Goal: Task Accomplishment & Management: Understand process/instructions

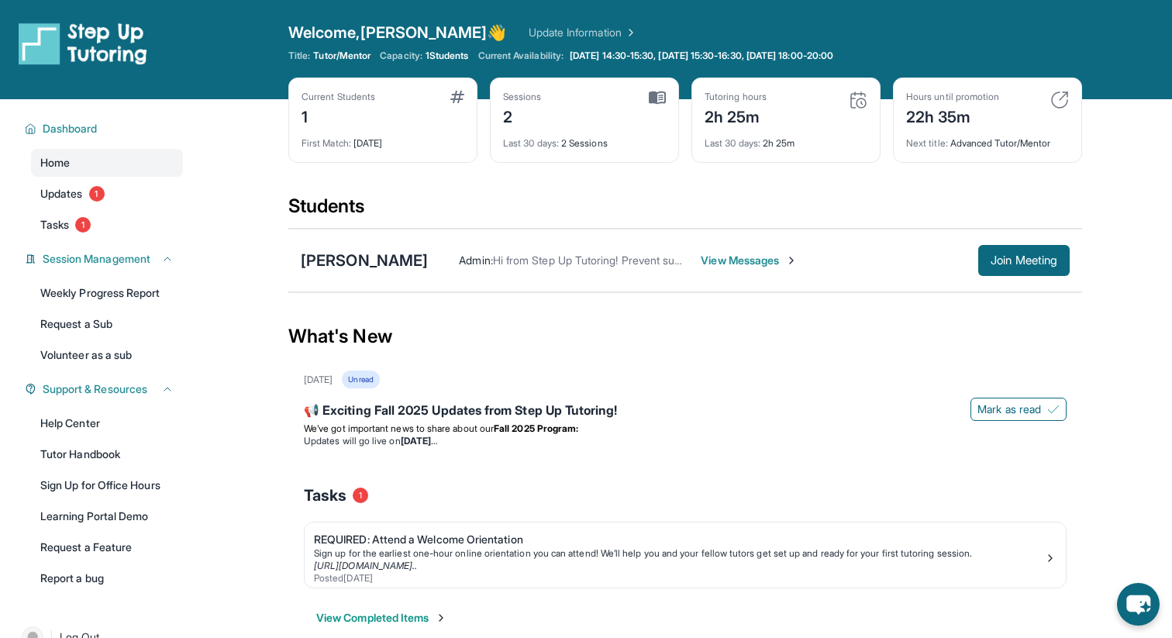
scroll to position [99, 0]
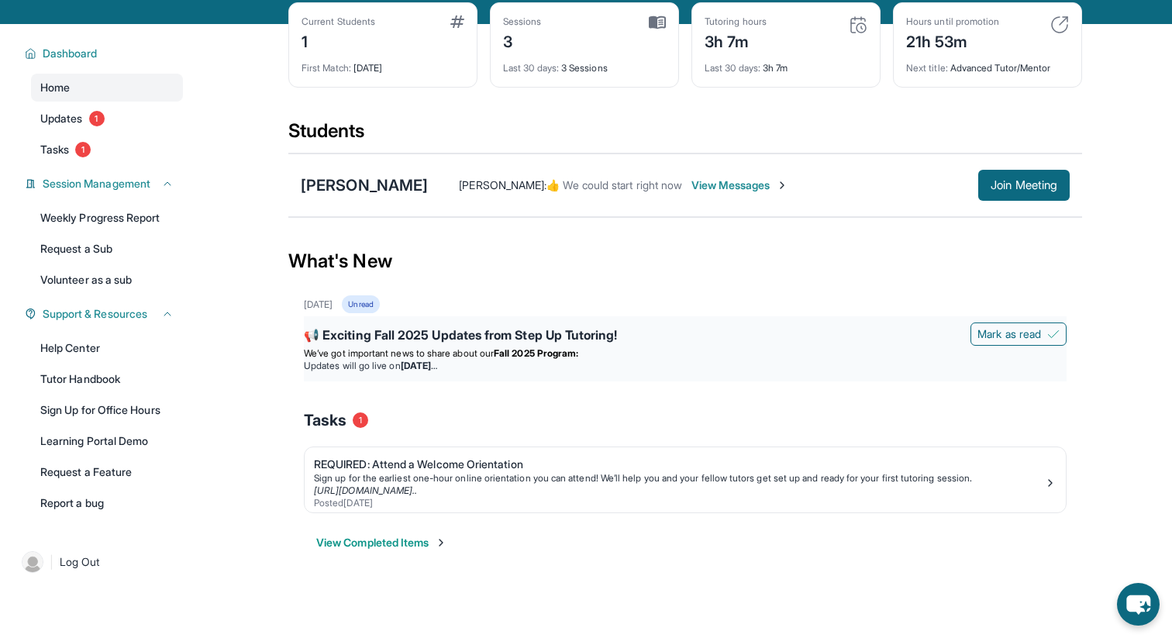
scroll to position [77, 0]
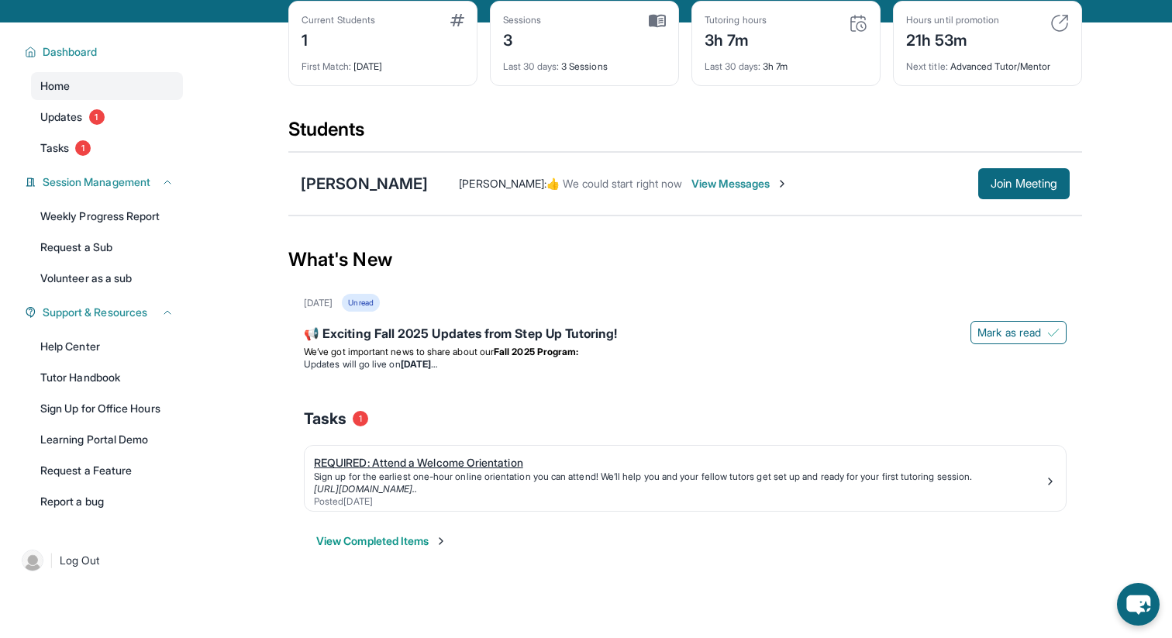
click at [461, 509] on link "REQUIRED: Attend a Welcome Orientation Sign up for the earliest one-hour online…" at bounding box center [685, 478] width 761 height 65
click at [74, 131] on div "Home Updates 1 Tasks 1" at bounding box center [107, 117] width 152 height 90
click at [74, 146] on link "Tasks 1" at bounding box center [107, 148] width 152 height 28
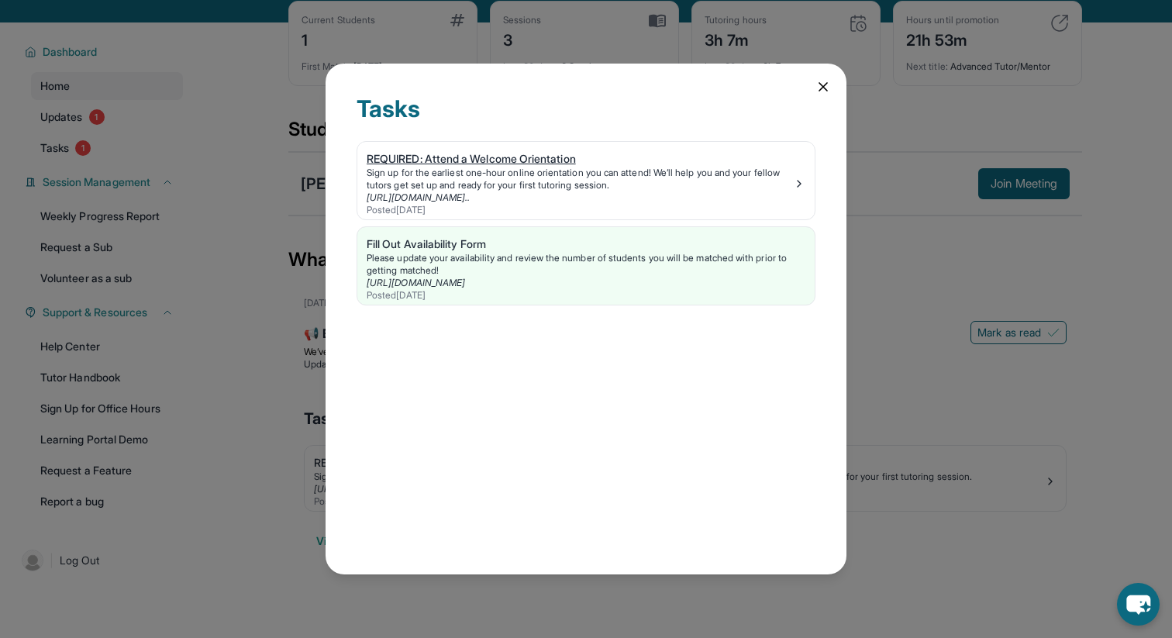
click at [792, 183] on div "Sign up for the earliest one-hour online orientation you can attend! We’ll help…" at bounding box center [580, 179] width 426 height 25
